Goal: Obtain resource: Download file/media

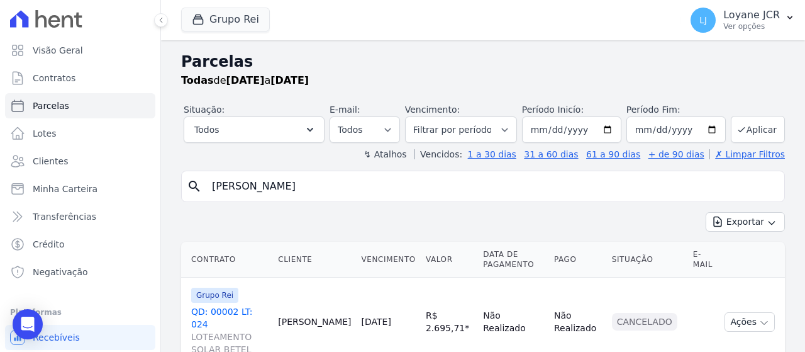
select select
click at [98, 153] on link "Clientes" at bounding box center [80, 160] width 150 height 25
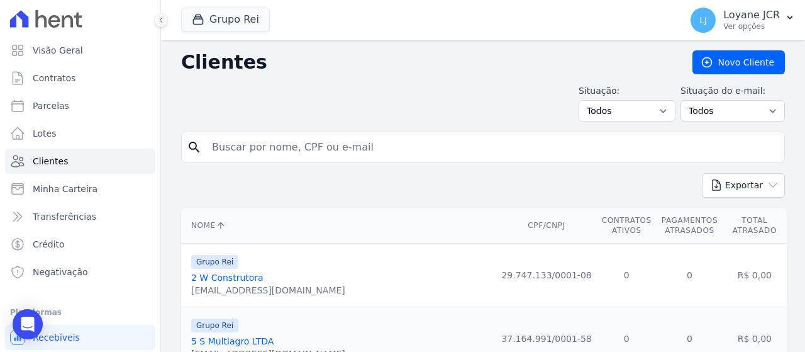
click at [359, 153] on input "search" at bounding box center [491, 147] width 575 height 25
paste input "ISLANE MARQUES DO NASCIMENTO"
type input "ISLANE MARQUES DO NASCIMENTO"
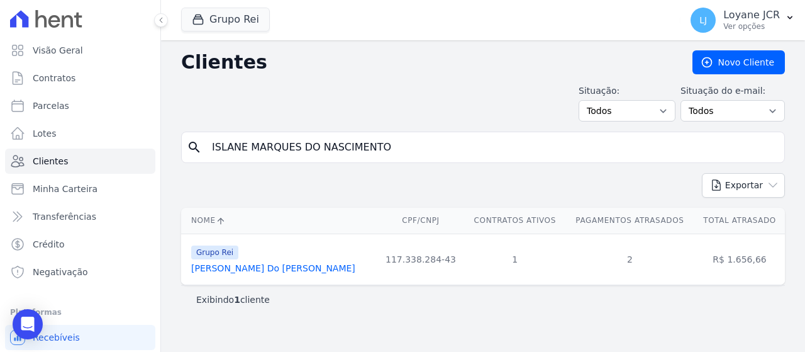
click at [287, 271] on link "[PERSON_NAME] Do [PERSON_NAME]" at bounding box center [273, 268] width 164 height 10
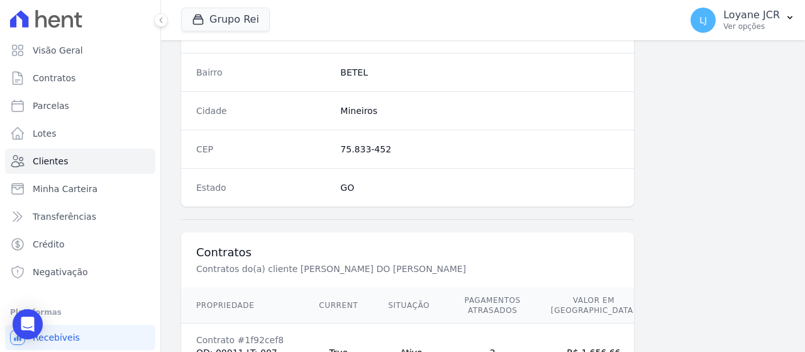
scroll to position [887, 0]
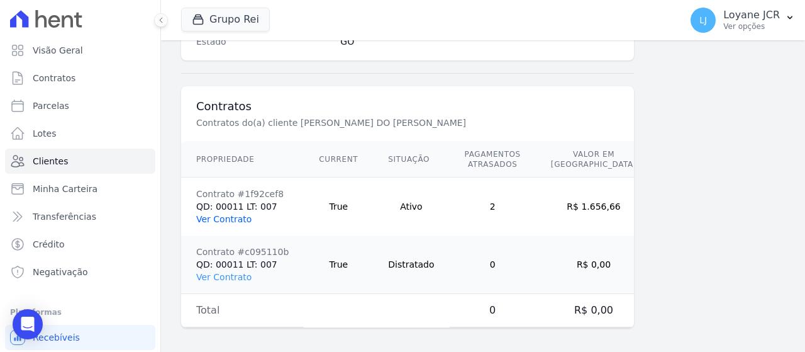
click at [211, 214] on link "Ver Contrato" at bounding box center [223, 219] width 55 height 10
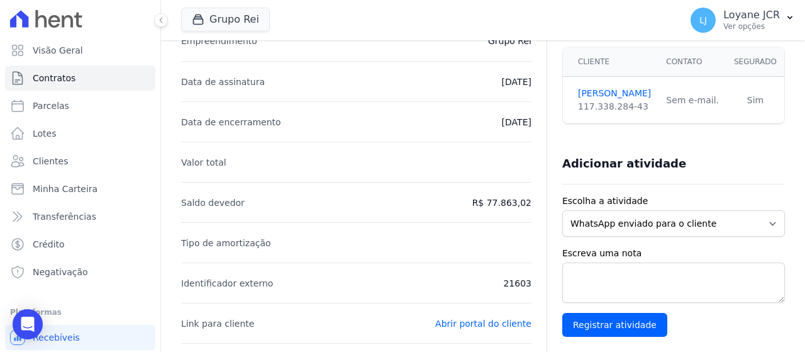
scroll to position [63, 0]
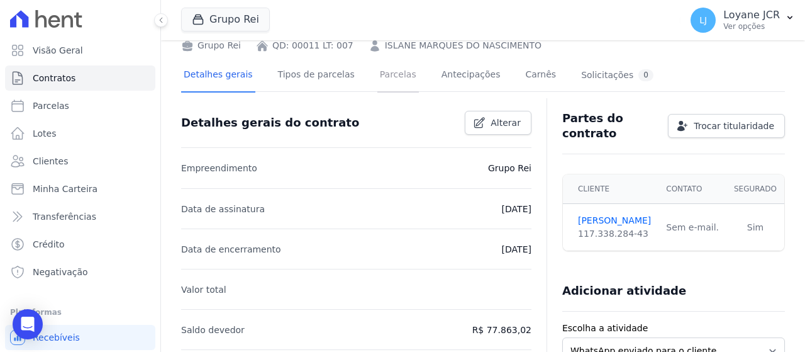
click at [387, 71] on link "Parcelas" at bounding box center [398, 75] width 42 height 33
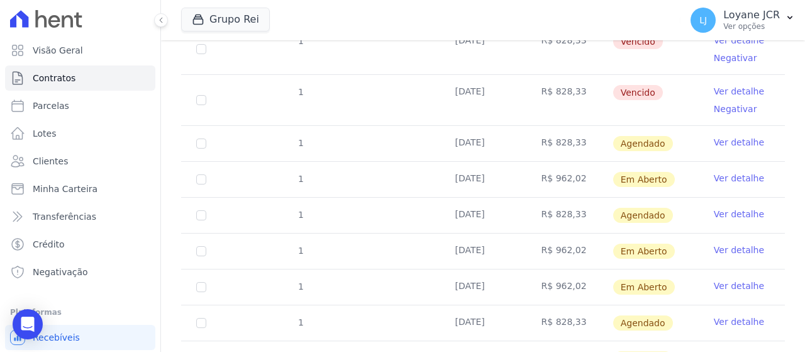
scroll to position [189, 0]
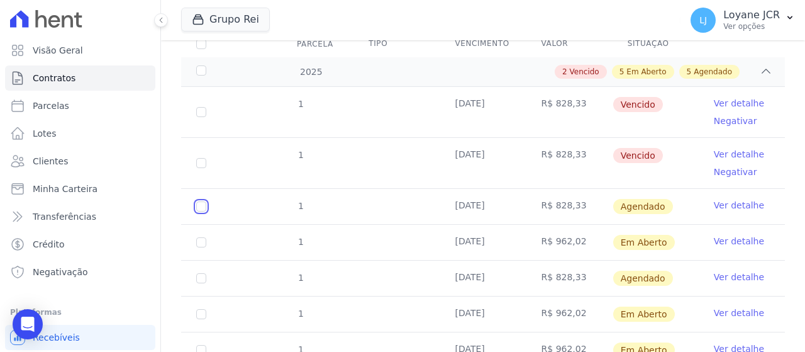
click at [204, 209] on input "checkbox" at bounding box center [201, 206] width 10 height 10
checkbox input "true"
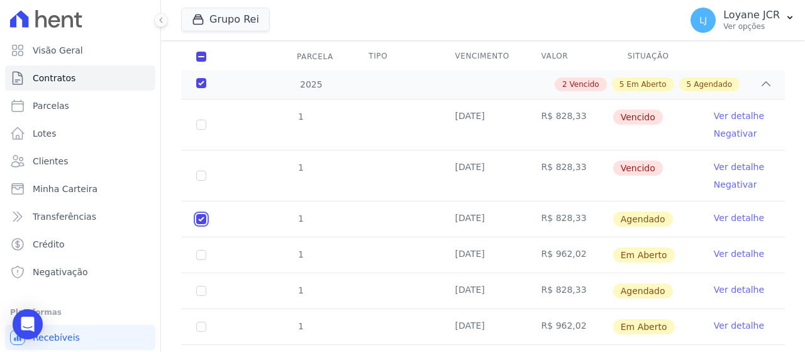
scroll to position [201, 0]
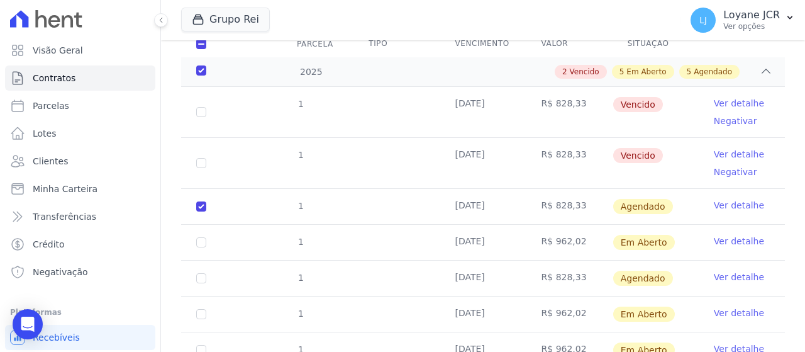
click at [475, 212] on td "[DATE]" at bounding box center [483, 206] width 86 height 35
drag, startPoint x: 501, startPoint y: 206, endPoint x: 444, endPoint y: 161, distance: 72.1
click at [444, 161] on tbody "1 [DATE] R$ 828,33 [GEOGRAPHIC_DATA] Ver detalhe Negativar 1 [DATE] R$ 828,33 V…" at bounding box center [483, 317] width 604 height 460
click at [479, 198] on td "[DATE]" at bounding box center [483, 206] width 86 height 35
drag, startPoint x: 538, startPoint y: 203, endPoint x: 573, endPoint y: 208, distance: 35.0
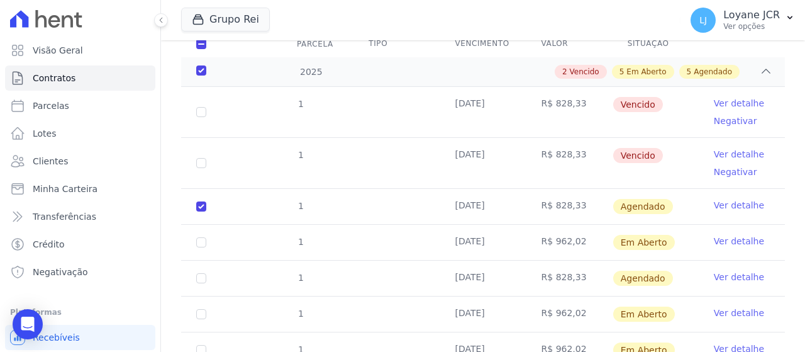
click at [573, 208] on td "R$ 828,33" at bounding box center [569, 206] width 86 height 35
drag, startPoint x: 531, startPoint y: 270, endPoint x: 579, endPoint y: 276, distance: 48.2
click at [577, 277] on td "R$ 828,33" at bounding box center [569, 277] width 86 height 35
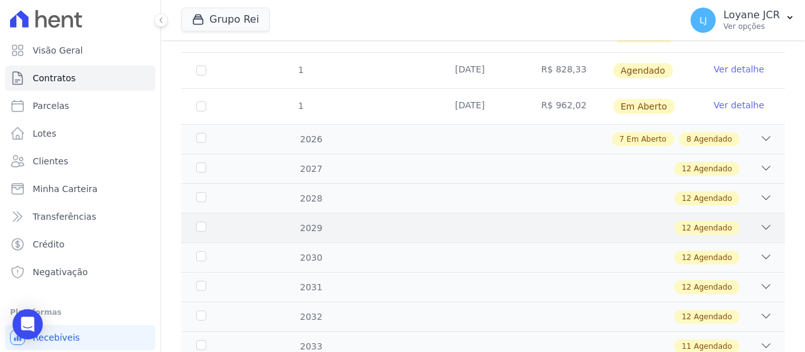
scroll to position [641, 0]
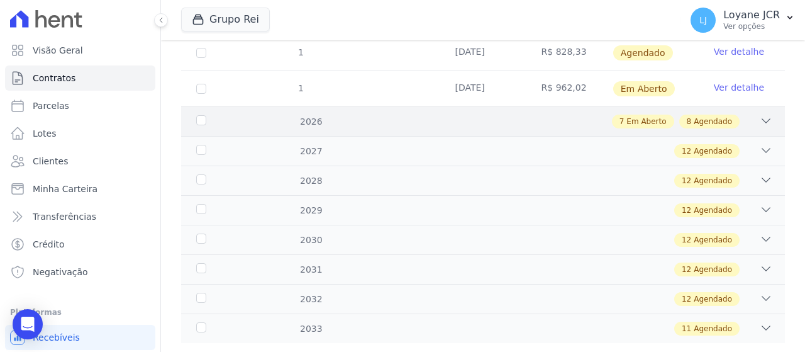
click at [761, 118] on icon at bounding box center [766, 120] width 13 height 13
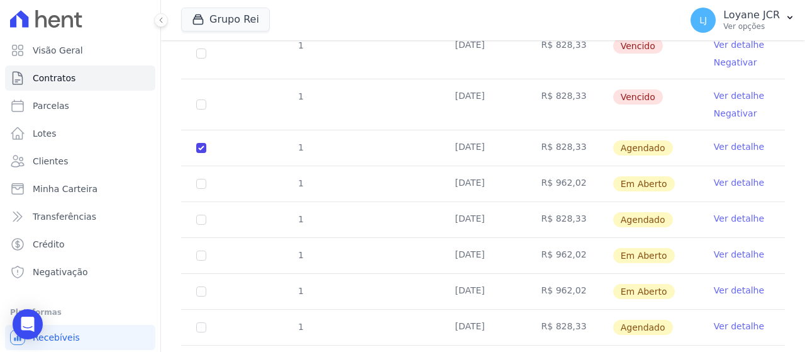
scroll to position [201, 0]
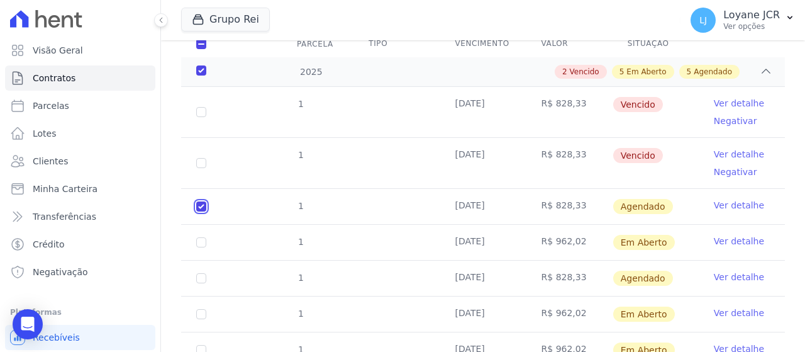
click at [204, 206] on input "checkbox" at bounding box center [201, 206] width 10 height 10
checkbox input "false"
click at [201, 240] on input "checkbox" at bounding box center [201, 242] width 10 height 10
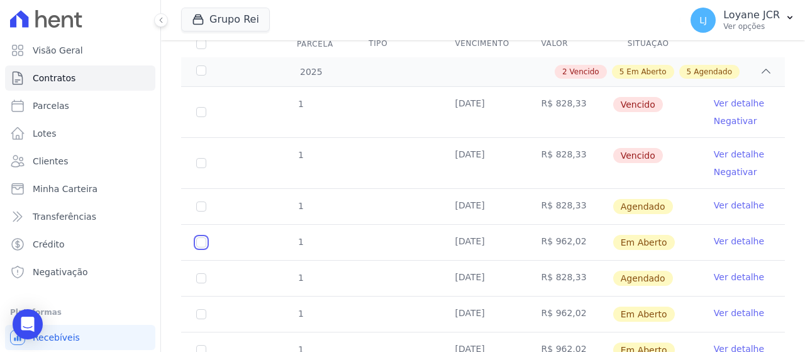
checkbox input "true"
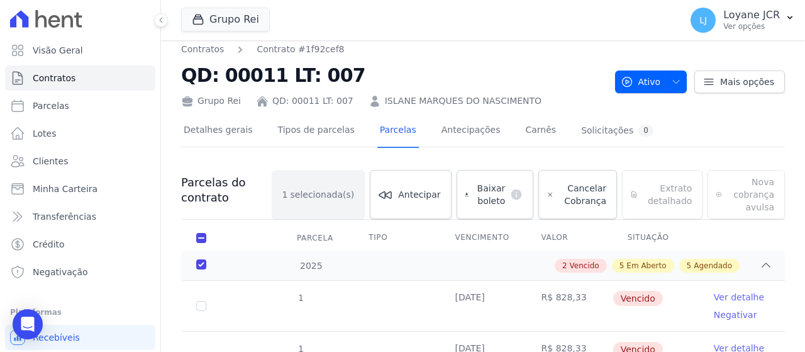
scroll to position [0, 0]
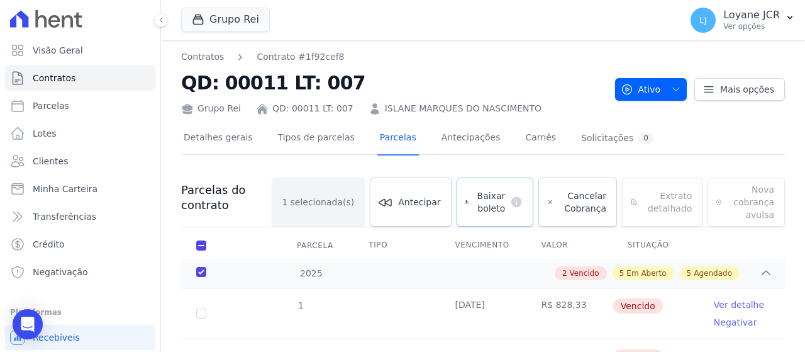
click at [487, 194] on span "Baixar boleto" at bounding box center [489, 201] width 31 height 25
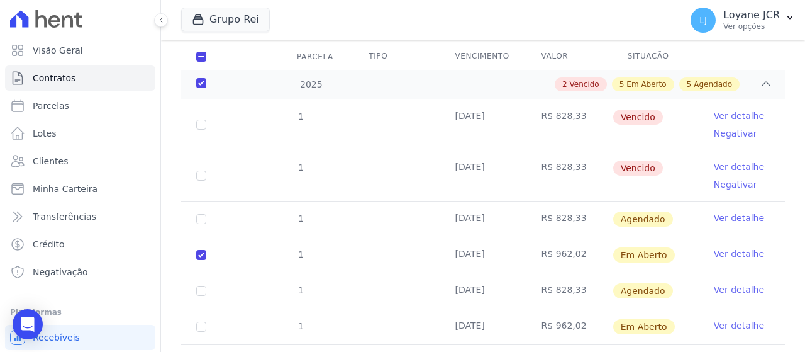
scroll to position [252, 0]
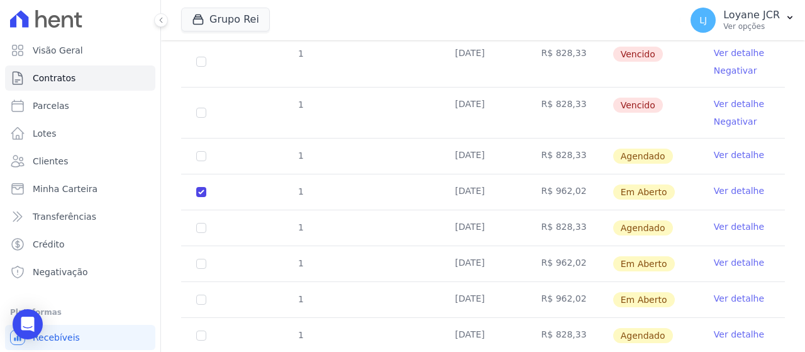
click at [206, 187] on td "1" at bounding box center [201, 191] width 40 height 35
click at [202, 187] on input "checkbox" at bounding box center [201, 192] width 10 height 10
checkbox input "false"
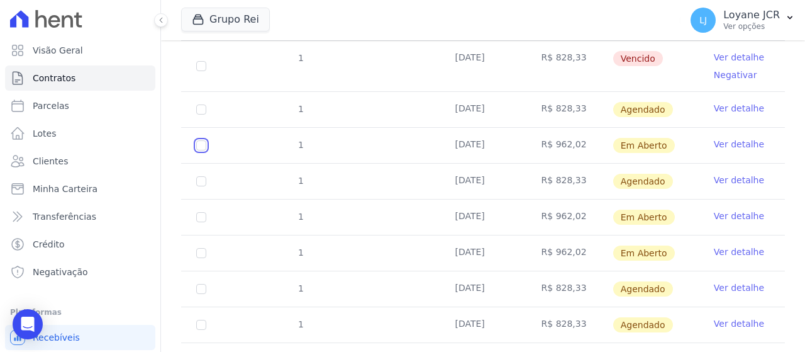
scroll to position [302, 0]
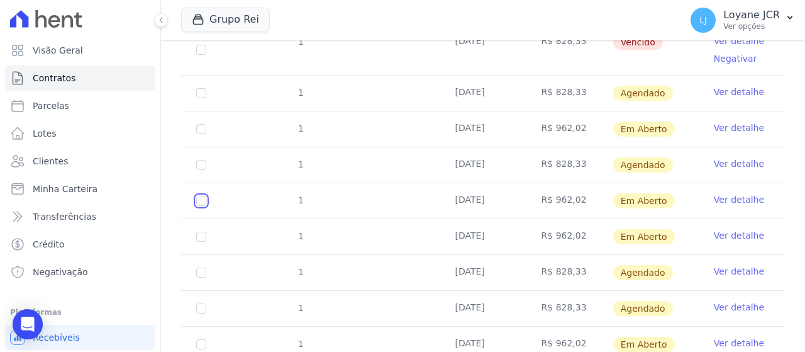
click at [196, 201] on input "checkbox" at bounding box center [201, 201] width 10 height 10
checkbox input "true"
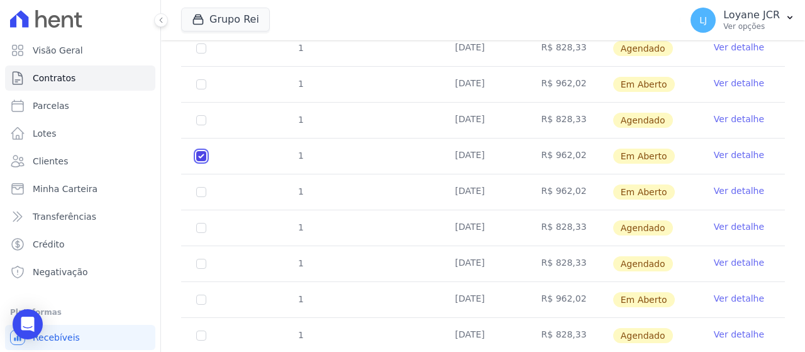
scroll to position [377, 0]
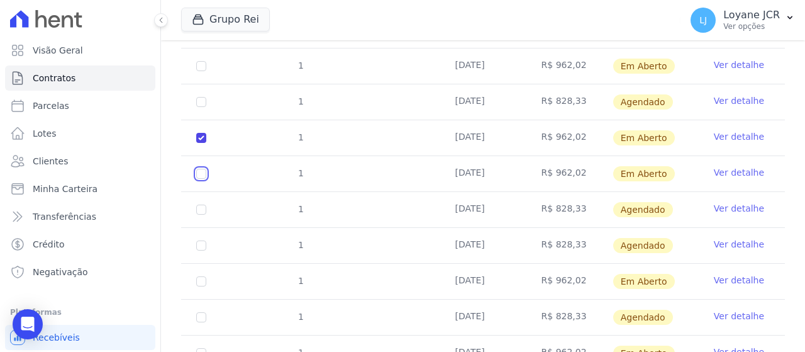
click at [202, 170] on input "checkbox" at bounding box center [201, 174] width 10 height 10
checkbox input "true"
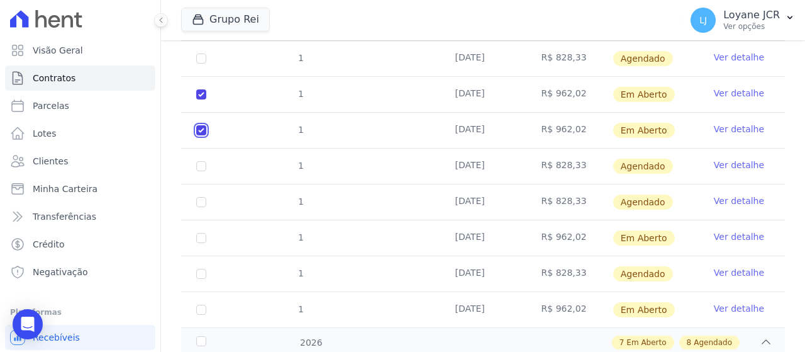
scroll to position [440, 0]
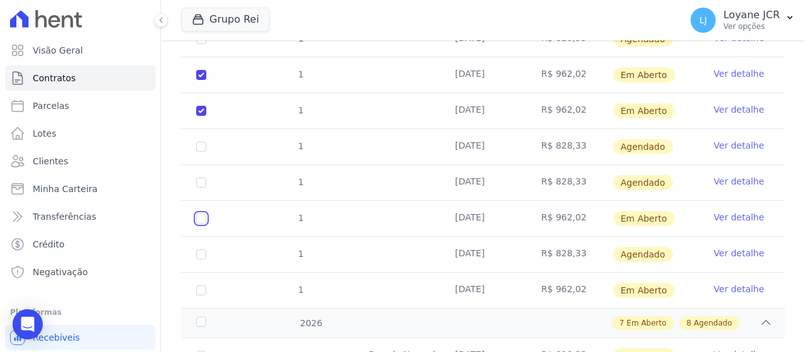
click at [199, 213] on input "checkbox" at bounding box center [201, 218] width 10 height 10
checkbox input "true"
click at [199, 289] on input "checkbox" at bounding box center [201, 290] width 10 height 10
checkbox input "true"
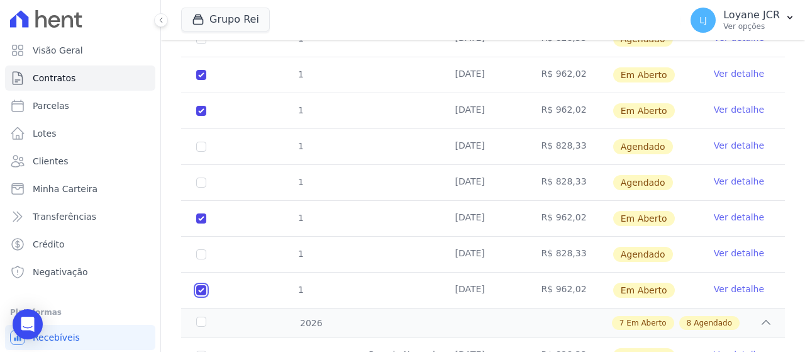
checkbox input "true"
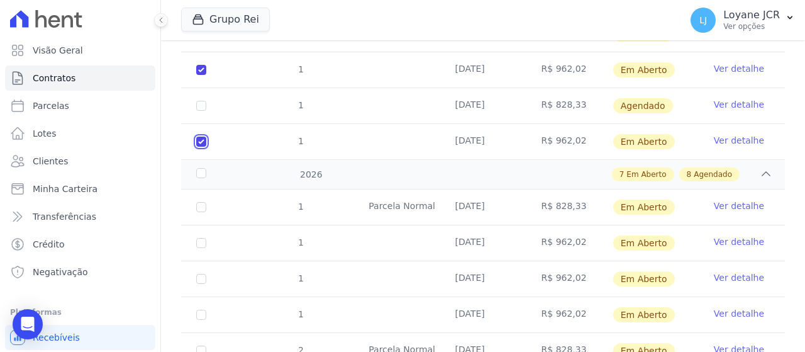
scroll to position [629, 0]
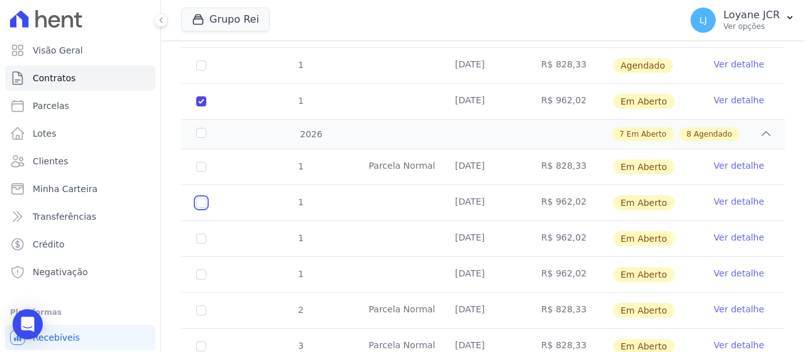
click at [200, 197] on input "checkbox" at bounding box center [201, 202] width 10 height 10
checkbox input "true"
click at [199, 233] on input "checkbox" at bounding box center [201, 238] width 10 height 10
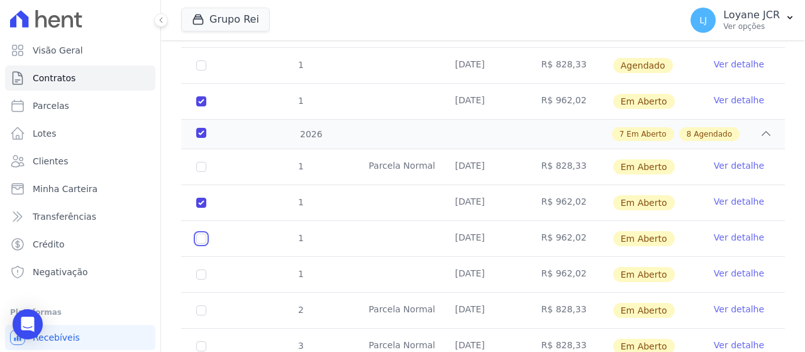
checkbox input "true"
click at [202, 272] on input "checkbox" at bounding box center [201, 274] width 10 height 10
checkbox input "true"
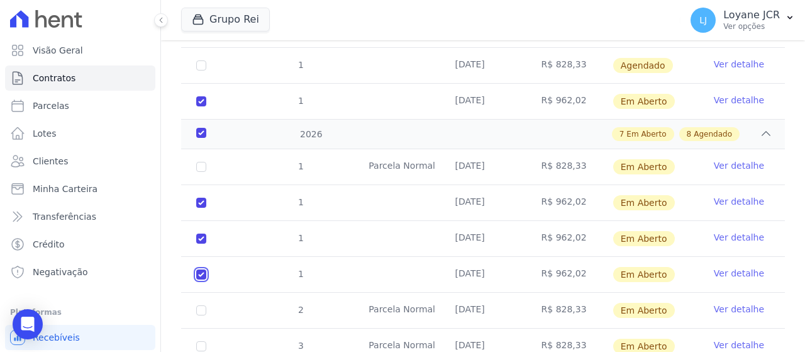
checkbox input "true"
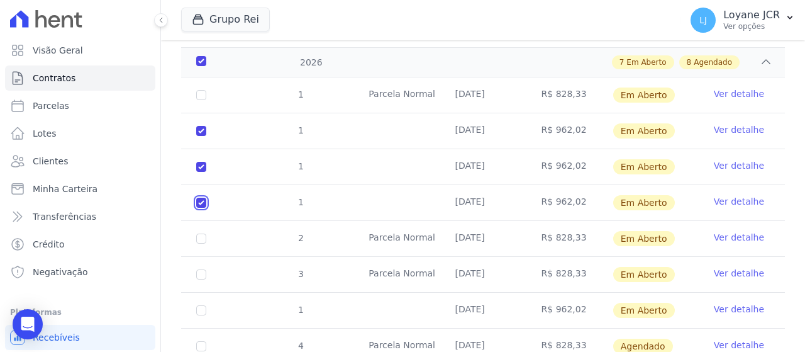
scroll to position [755, 0]
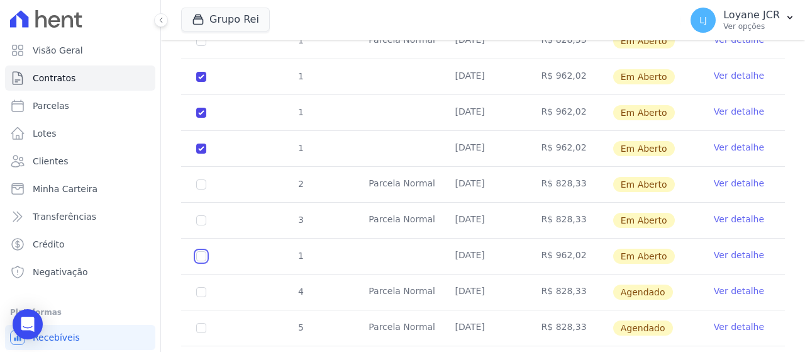
click at [204, 255] on input "checkbox" at bounding box center [201, 256] width 10 height 10
checkbox input "true"
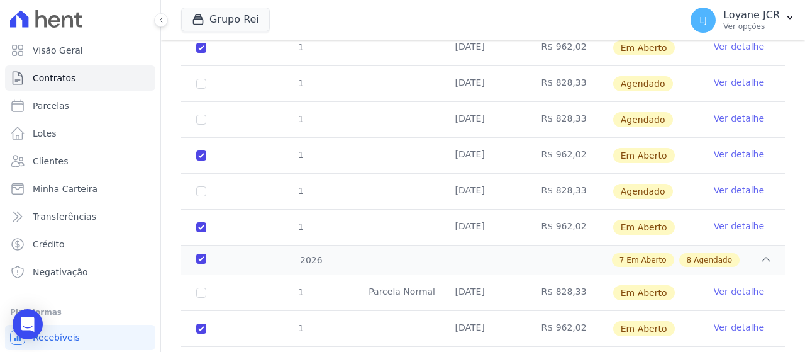
scroll to position [63, 0]
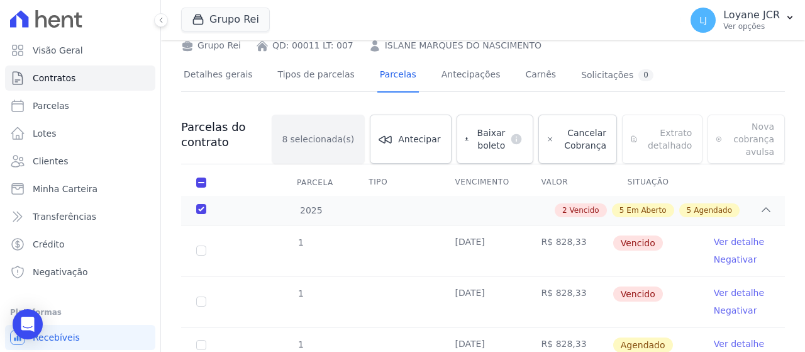
click at [489, 131] on div "Baixar boleto default" at bounding box center [495, 138] width 77 height 49
click at [479, 138] on div "Baixar boleto default" at bounding box center [495, 138] width 77 height 49
click at [469, 159] on div "Baixar boleto default" at bounding box center [495, 138] width 77 height 49
click at [473, 152] on div "Baixar boleto default" at bounding box center [495, 138] width 77 height 49
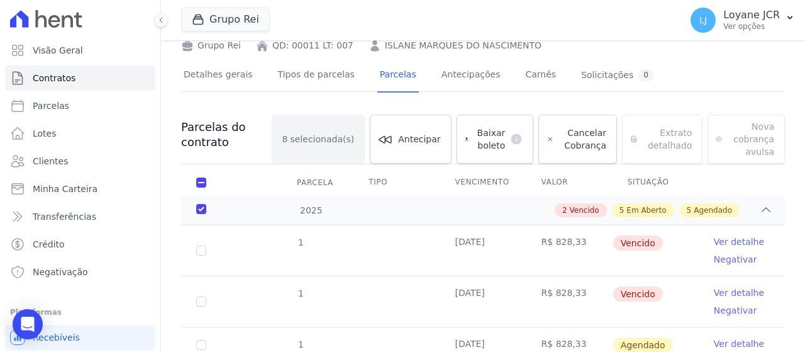
click at [473, 152] on div "Baixar boleto default" at bounding box center [495, 138] width 77 height 49
click at [78, 105] on link "Parcelas" at bounding box center [80, 105] width 150 height 25
select select
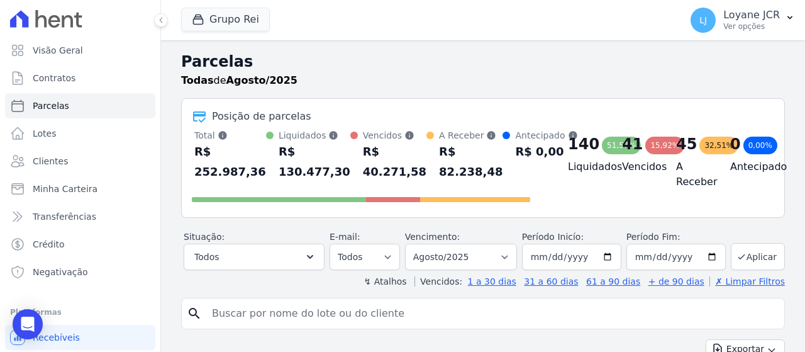
click at [321, 318] on input "search" at bounding box center [491, 313] width 575 height 25
paste input "ISLANE MARQUES DO NASCIMENTO"
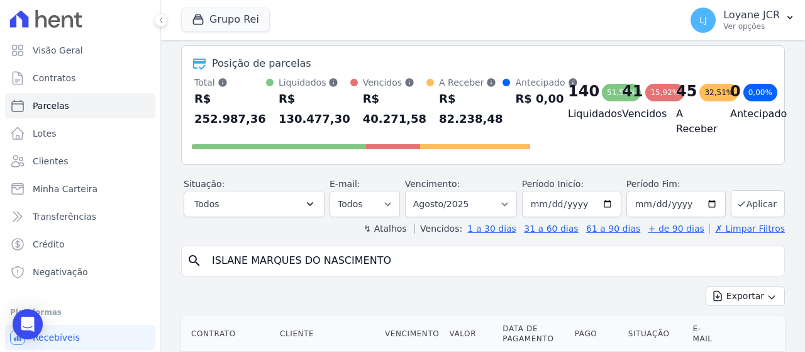
scroll to position [126, 0]
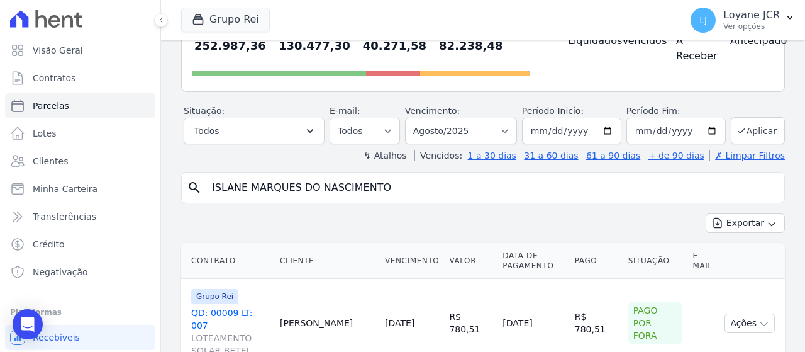
type input "ISLANE MARQUES DO NASCIMENTO"
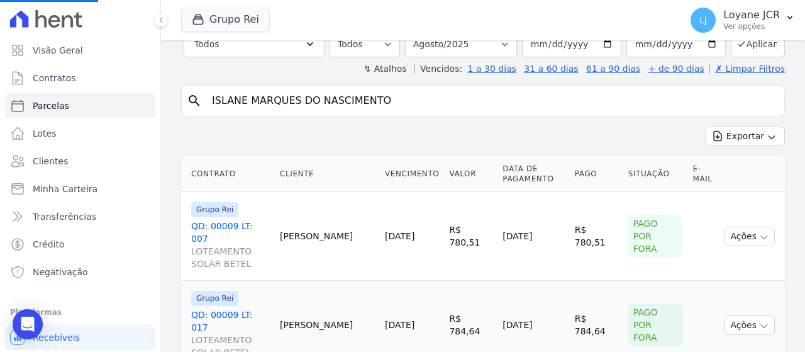
scroll to position [377, 0]
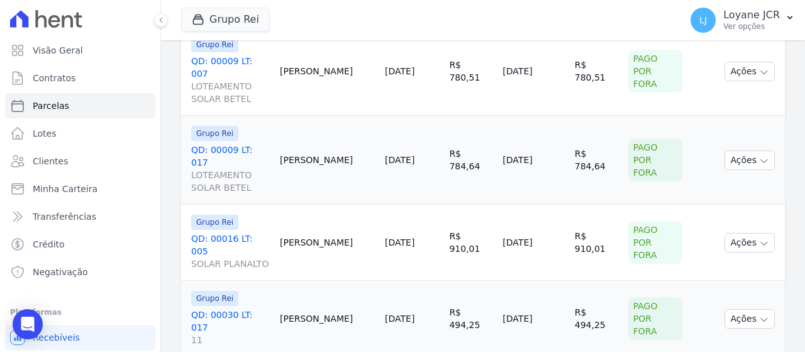
select select
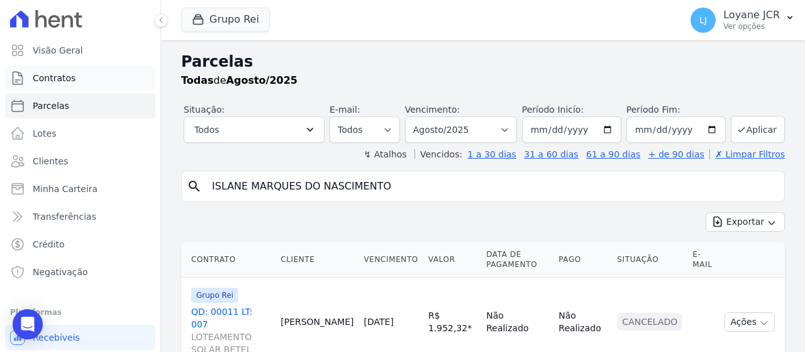
click at [79, 74] on link "Contratos" at bounding box center [80, 77] width 150 height 25
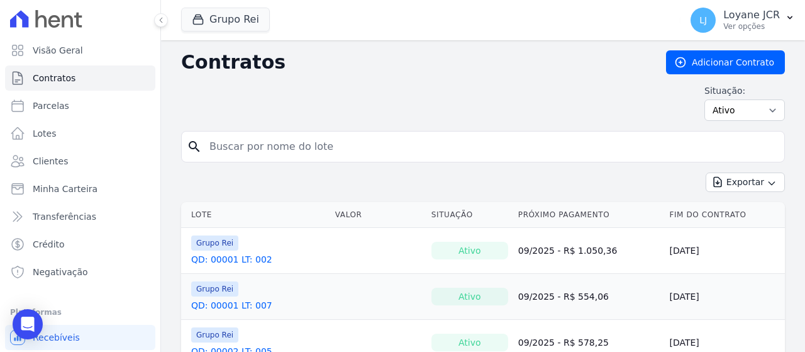
click at [535, 162] on form "search" at bounding box center [483, 152] width 604 height 42
click at [533, 143] on input "search" at bounding box center [490, 146] width 577 height 25
paste input "ISLANE MARQUES DO NASCIMENTO"
type input "ISLANE MARQUES DO NASCIMENTO"
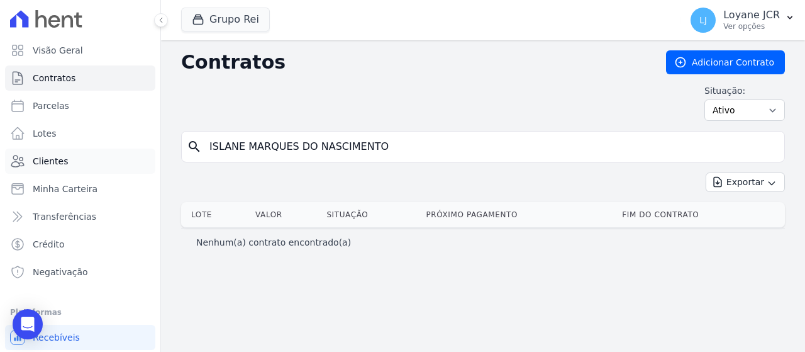
click at [64, 163] on link "Clientes" at bounding box center [80, 160] width 150 height 25
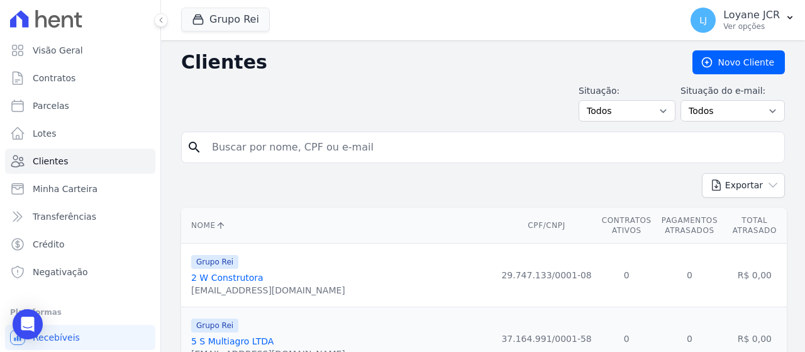
click at [431, 143] on input "search" at bounding box center [491, 147] width 575 height 25
paste input "ISLANE MARQUES DO NASCIMENTO"
type input "ISLANE MARQUES DO NASCIMENTO"
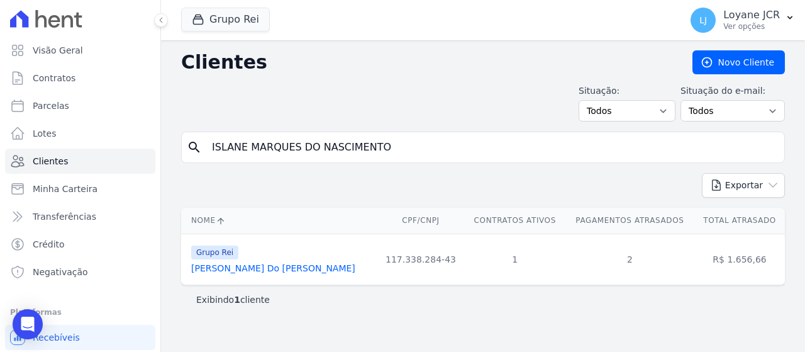
click at [288, 271] on link "[PERSON_NAME] Do [PERSON_NAME]" at bounding box center [273, 268] width 164 height 10
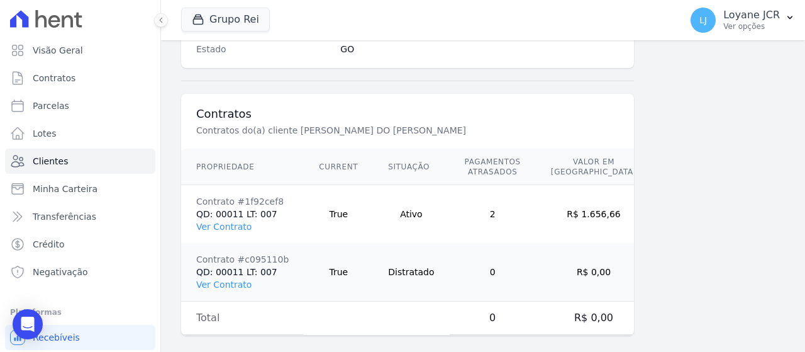
scroll to position [880, 0]
click at [237, 220] on link "Ver Contrato" at bounding box center [223, 225] width 55 height 10
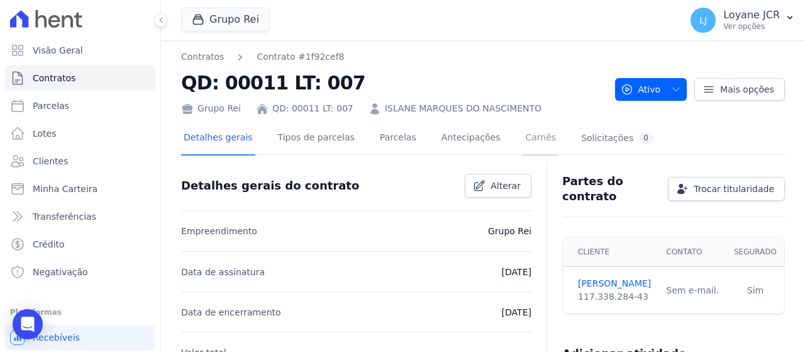
click at [523, 136] on link "Carnês" at bounding box center [541, 138] width 36 height 33
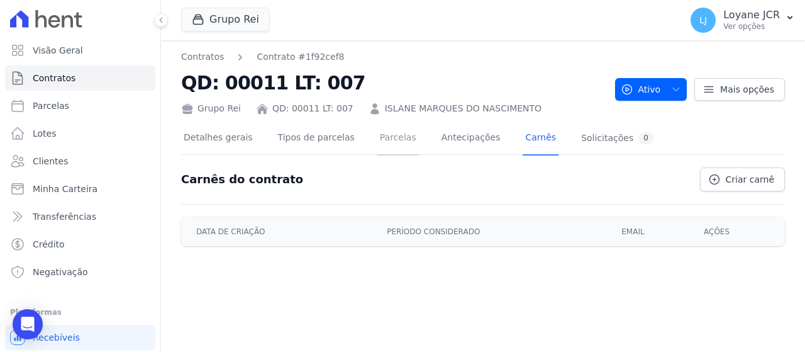
click at [377, 138] on link "Parcelas" at bounding box center [398, 138] width 42 height 33
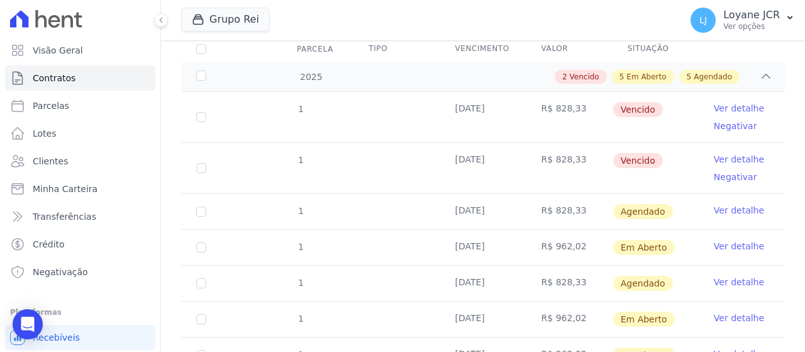
scroll to position [189, 0]
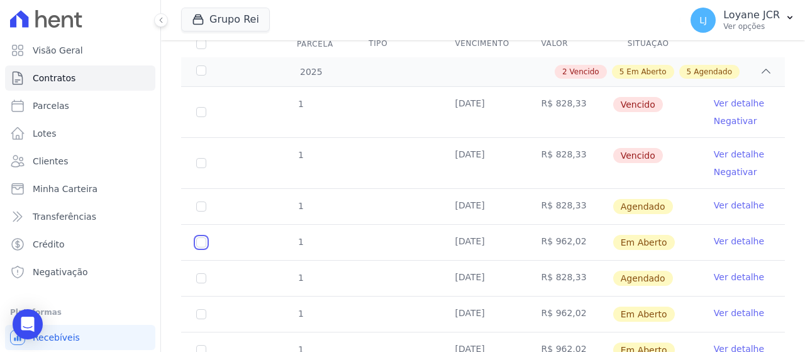
click at [201, 245] on input "checkbox" at bounding box center [201, 242] width 10 height 10
checkbox input "true"
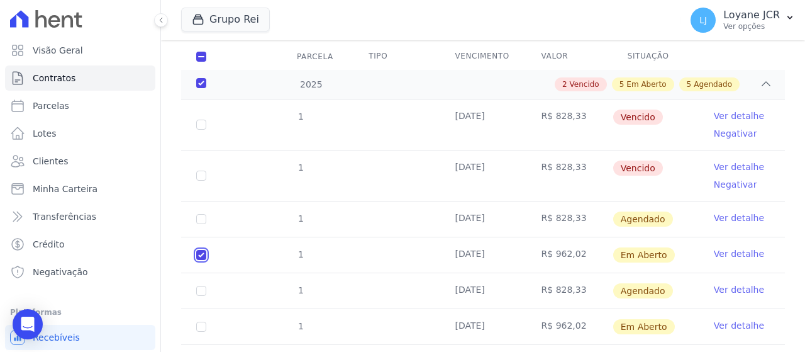
scroll to position [201, 0]
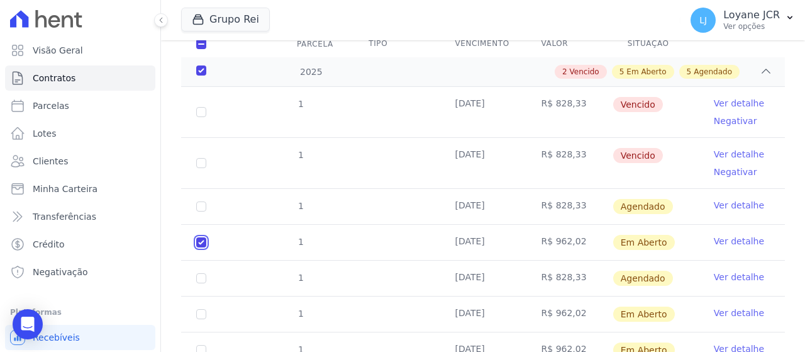
click at [201, 237] on input "checkbox" at bounding box center [201, 242] width 10 height 10
checkbox input "false"
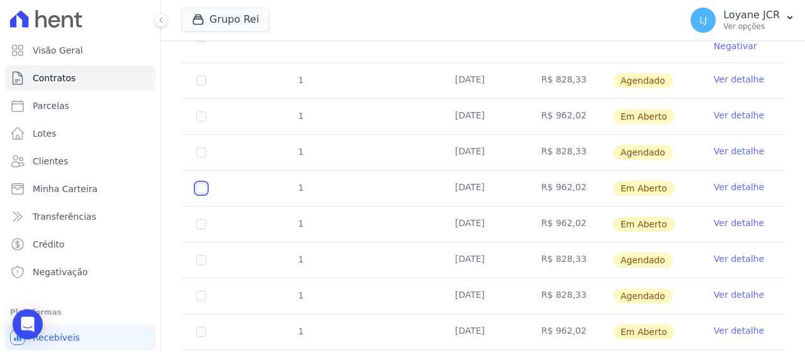
click at [202, 183] on input "checkbox" at bounding box center [201, 188] width 10 height 10
checkbox input "true"
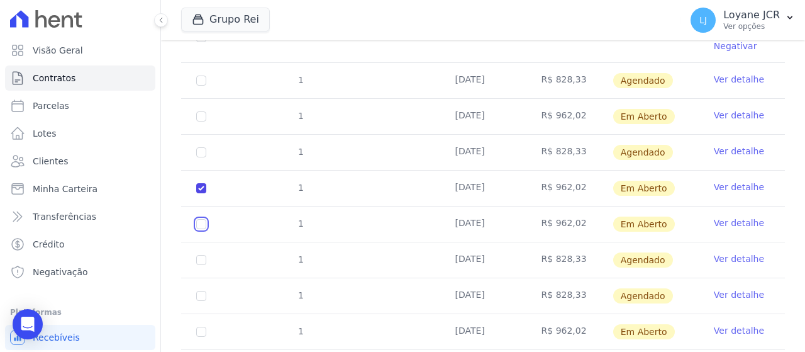
click at [203, 219] on input "checkbox" at bounding box center [201, 224] width 10 height 10
checkbox input "true"
click at [204, 326] on input "checkbox" at bounding box center [201, 331] width 10 height 10
checkbox input "true"
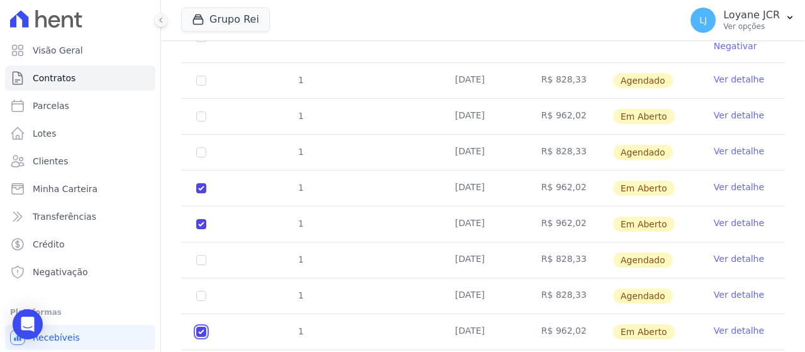
checkbox input "true"
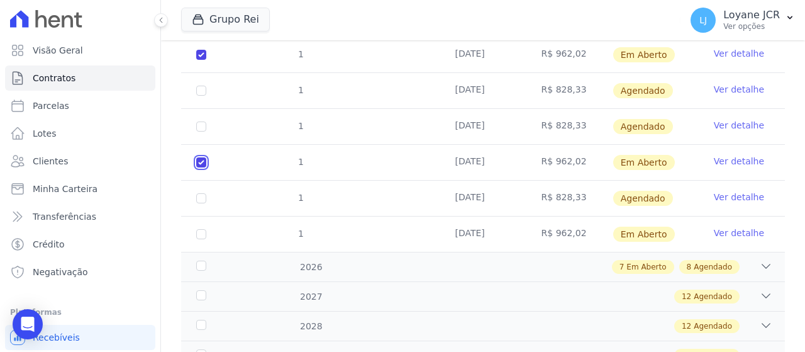
scroll to position [516, 0]
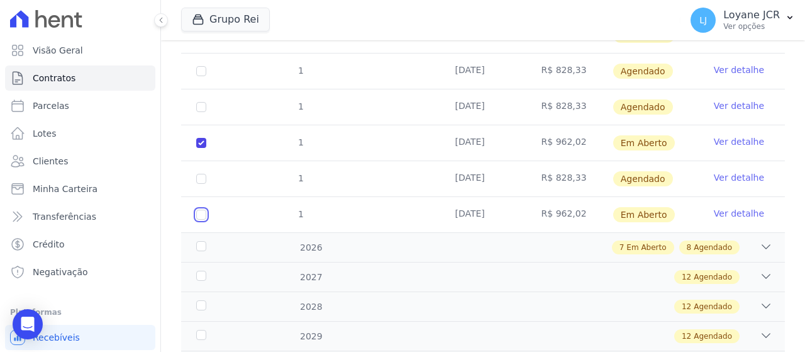
click at [202, 214] on input "checkbox" at bounding box center [201, 214] width 10 height 10
checkbox input "true"
click at [202, 243] on div "2026" at bounding box center [219, 247] width 51 height 13
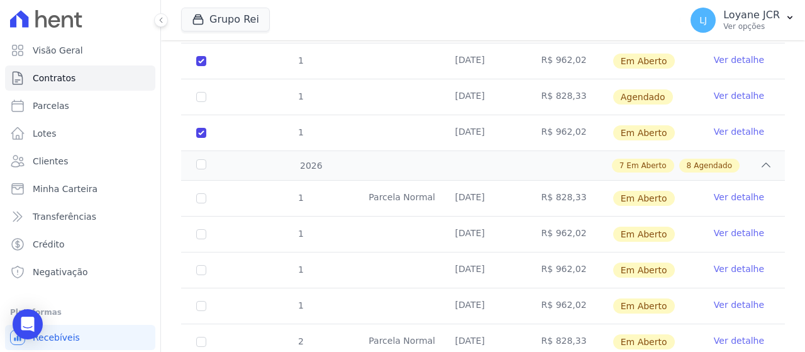
scroll to position [641, 0]
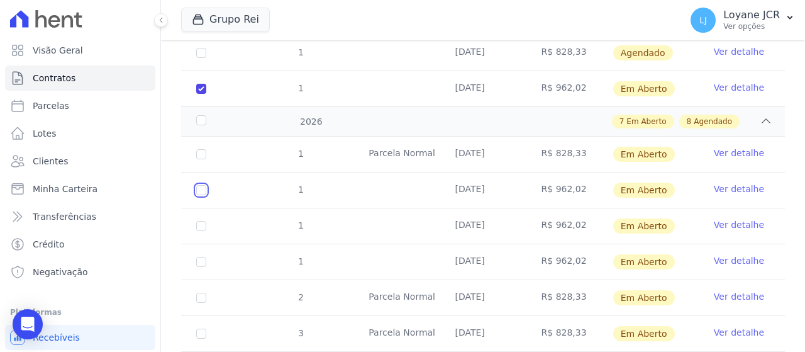
click at [201, 186] on input "checkbox" at bounding box center [201, 190] width 10 height 10
checkbox input "true"
click at [200, 221] on input "checkbox" at bounding box center [201, 226] width 10 height 10
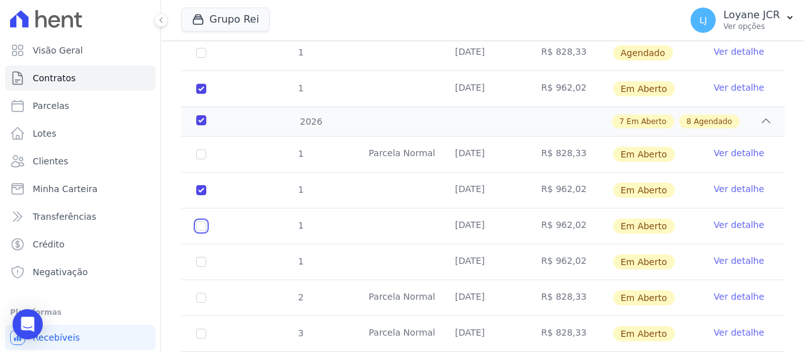
checkbox input "true"
click at [203, 257] on input "checkbox" at bounding box center [201, 262] width 10 height 10
checkbox input "true"
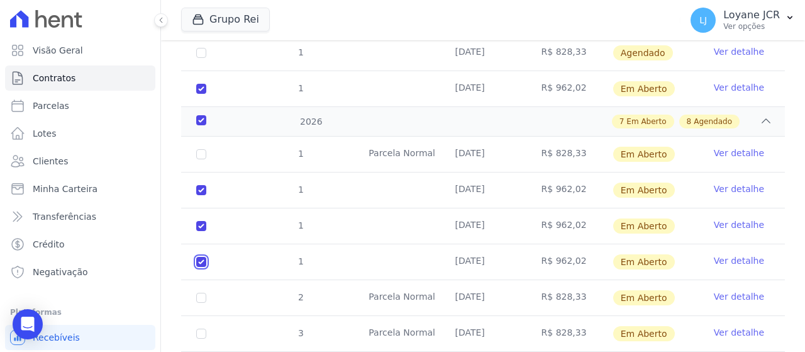
checkbox input "true"
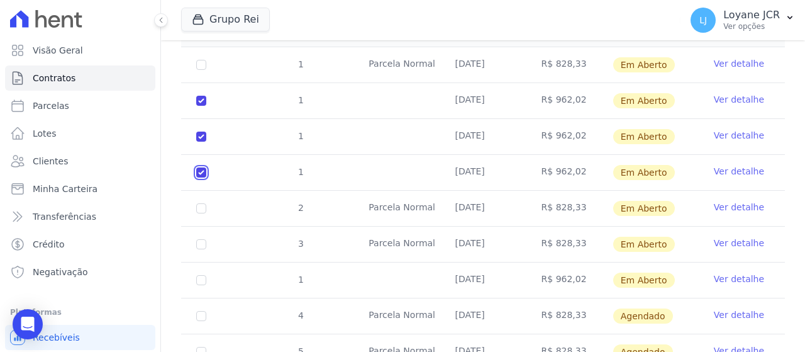
scroll to position [767, 0]
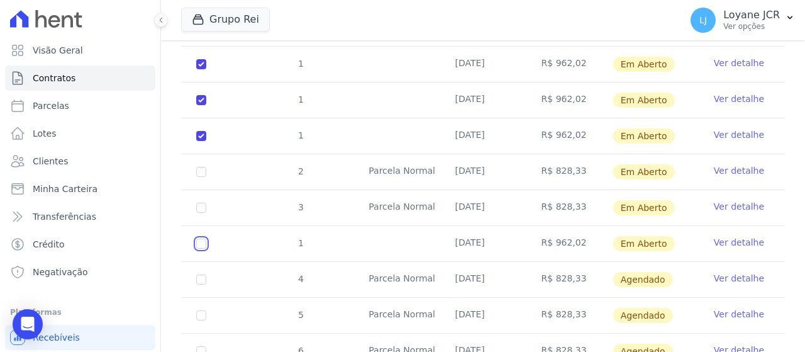
click at [202, 240] on input "checkbox" at bounding box center [201, 243] width 10 height 10
checkbox input "true"
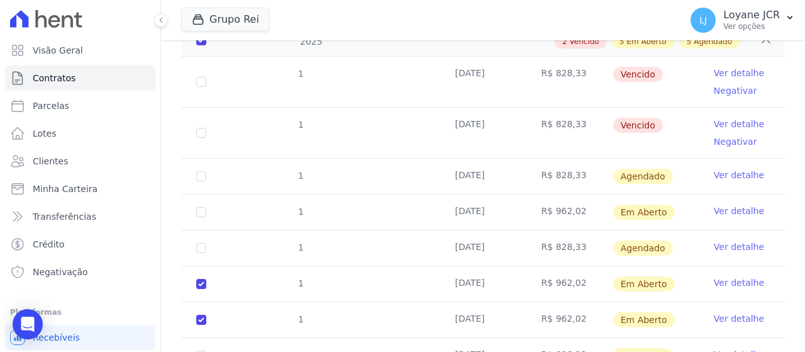
scroll to position [75, 0]
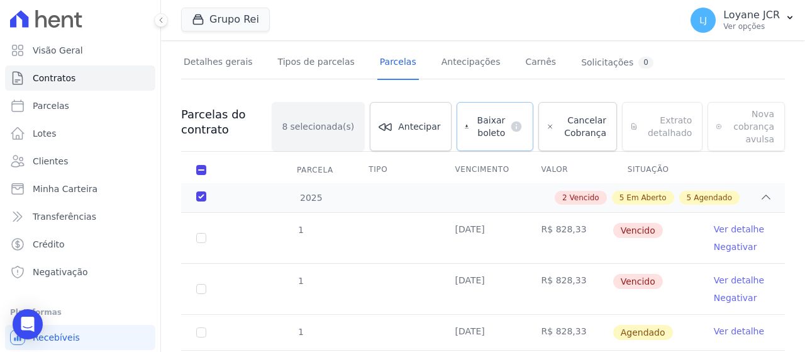
click at [499, 124] on span "Baixar boleto" at bounding box center [489, 126] width 31 height 25
